Goal: Information Seeking & Learning: Learn about a topic

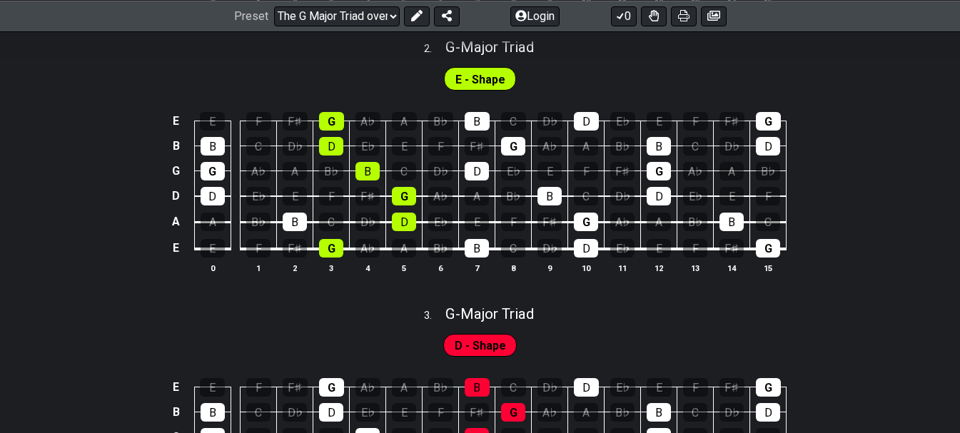
scroll to position [855, 0]
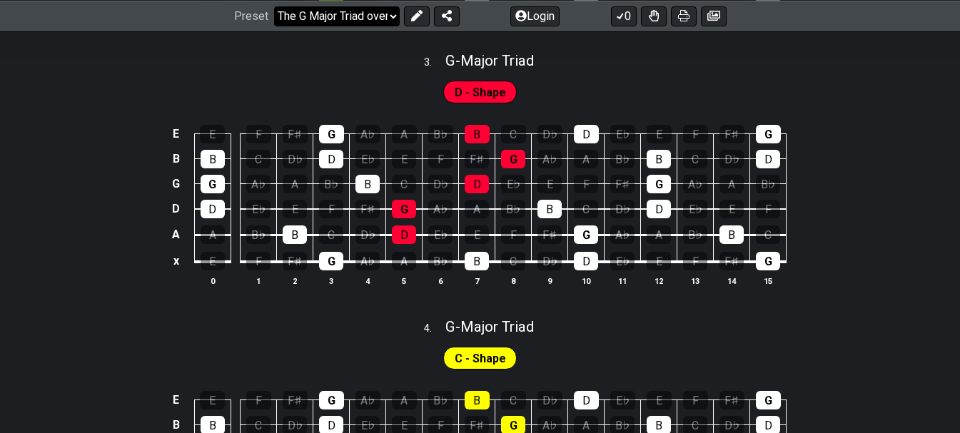
click at [348, 11] on select "Welcome to #fretflip! The G Major Triad over the Fretboard Custom Preset Minor …" at bounding box center [337, 16] width 126 height 20
click at [274, 6] on select "Welcome to #fretflip! The G Major Triad over the Fretboard Custom Preset Minor …" at bounding box center [337, 16] width 126 height 20
click at [383, 12] on select "Welcome to #fretflip! The G Major Triad over the Fretboard Custom Preset Minor …" at bounding box center [337, 16] width 126 height 20
click at [347, 19] on select "Welcome to #fretflip! The G Major Triad over the Fretboard Custom Preset Minor …" at bounding box center [337, 16] width 126 height 20
click at [341, 16] on select "Welcome to #fretflip! The G Major Triad over the Fretboard Custom Preset Minor …" at bounding box center [337, 16] width 126 height 20
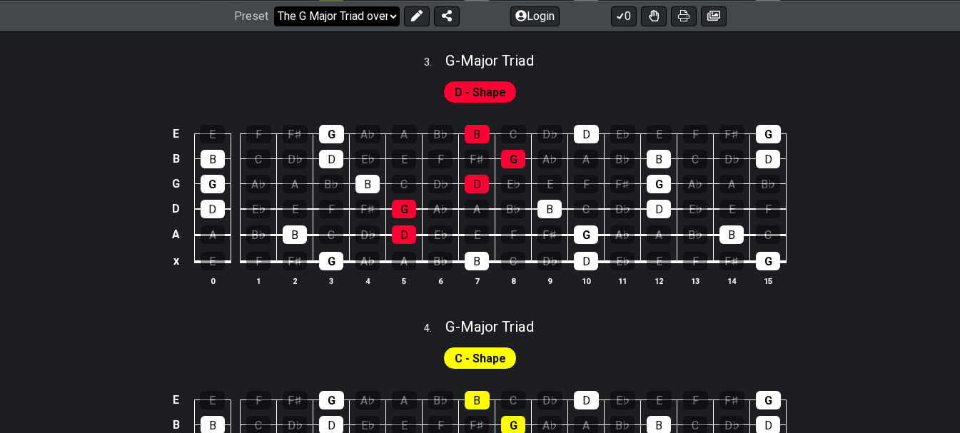
click at [341, 16] on select "Welcome to #fretflip! The G Major Triad over the Fretboard Custom Preset Minor …" at bounding box center [337, 16] width 126 height 20
click at [351, 16] on select "Welcome to #fretflip! The G Major Triad over the Fretboard Custom Preset Minor …" at bounding box center [337, 16] width 126 height 20
click at [274, 26] on select "Welcome to #fretflip! The G Major Triad over the Fretboard Custom Preset Minor …" at bounding box center [337, 16] width 126 height 20
select select "/major-triad-arpeggios"
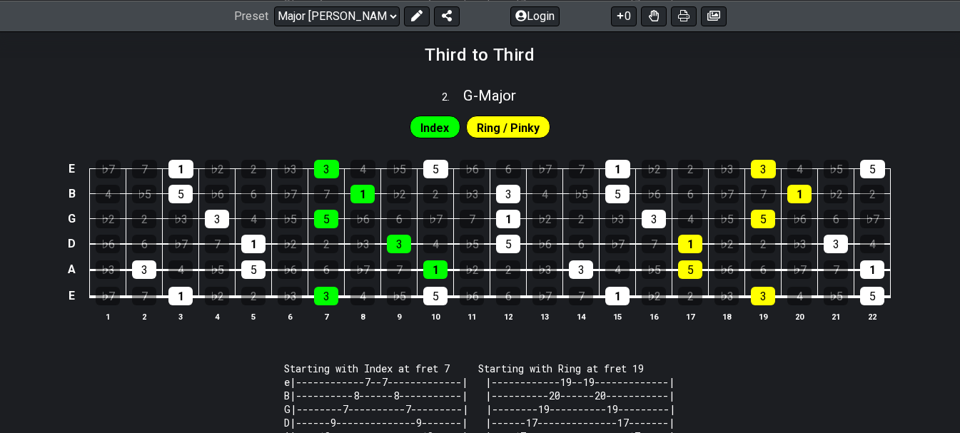
scroll to position [807, 0]
